Goal: Find specific page/section: Find specific page/section

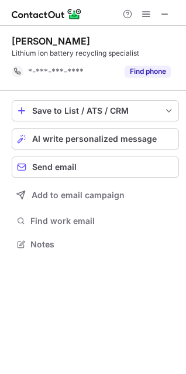
scroll to position [236, 186]
click at [164, 14] on span at bounding box center [165, 13] width 9 height 9
